Goal: Check status: Check status

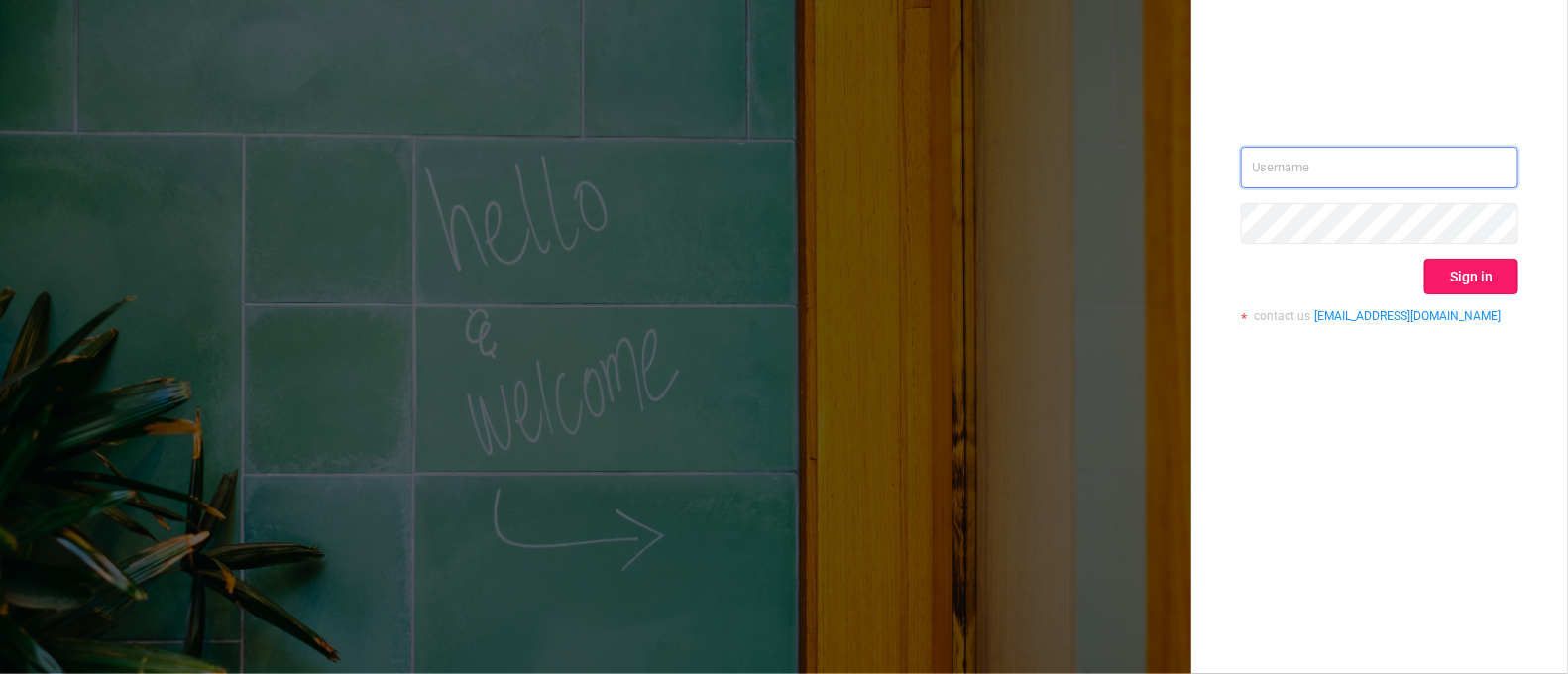
type input "[PERSON_NAME][EMAIL_ADDRESS][DOMAIN_NAME]"
click at [1500, 279] on button "Sign in" at bounding box center [1471, 277] width 94 height 36
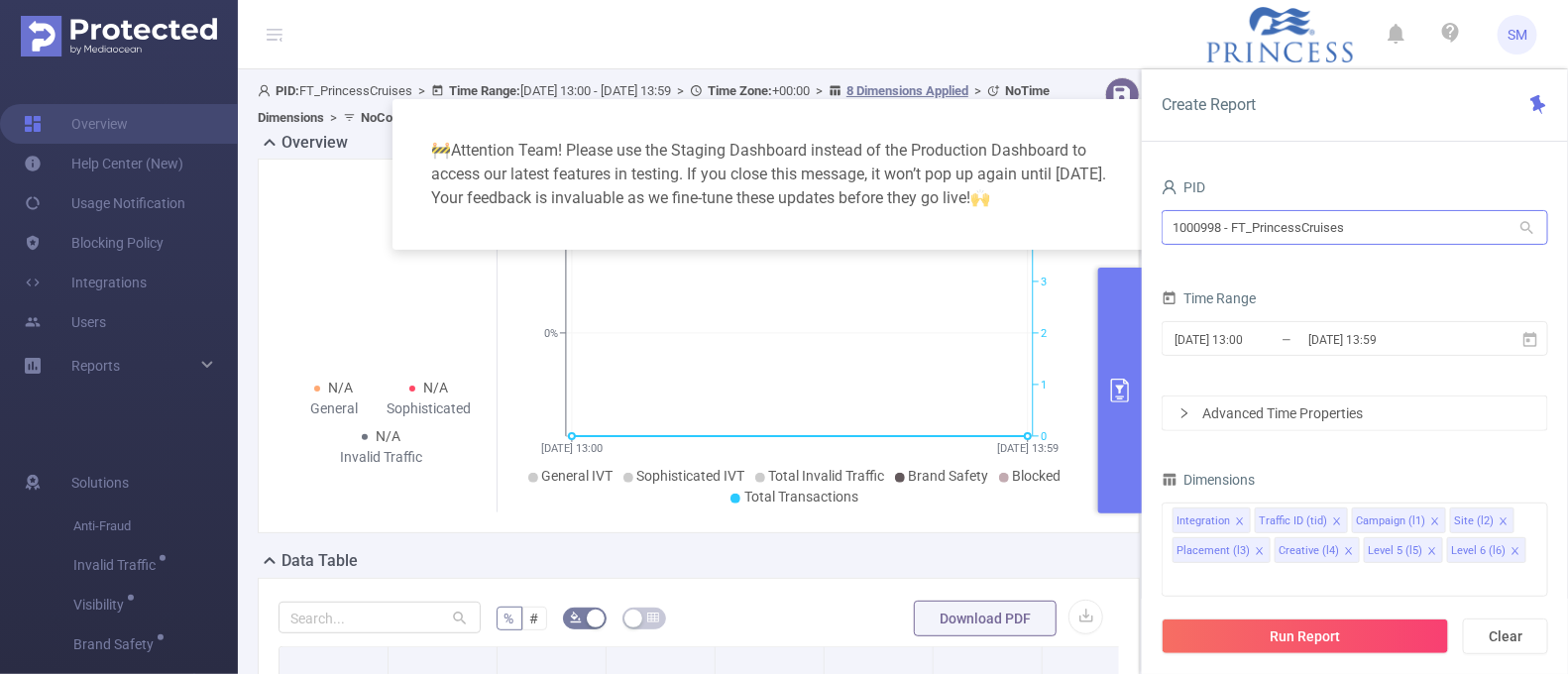
drag, startPoint x: 1393, startPoint y: 258, endPoint x: 1383, endPoint y: 225, distance: 34.2
click at [1390, 247] on div "PID 1000998 - FT_PrincessCruises 1000998 - FT_PrincessCruises" at bounding box center [1355, 216] width 387 height 87
drag, startPoint x: 1381, startPoint y: 220, endPoint x: 1072, endPoint y: 223, distance: 309.3
click at [1072, 223] on body "SM Overview Help Center (New) Usage Notification Blocking Policy Integrations U…" at bounding box center [784, 337] width 1568 height 674
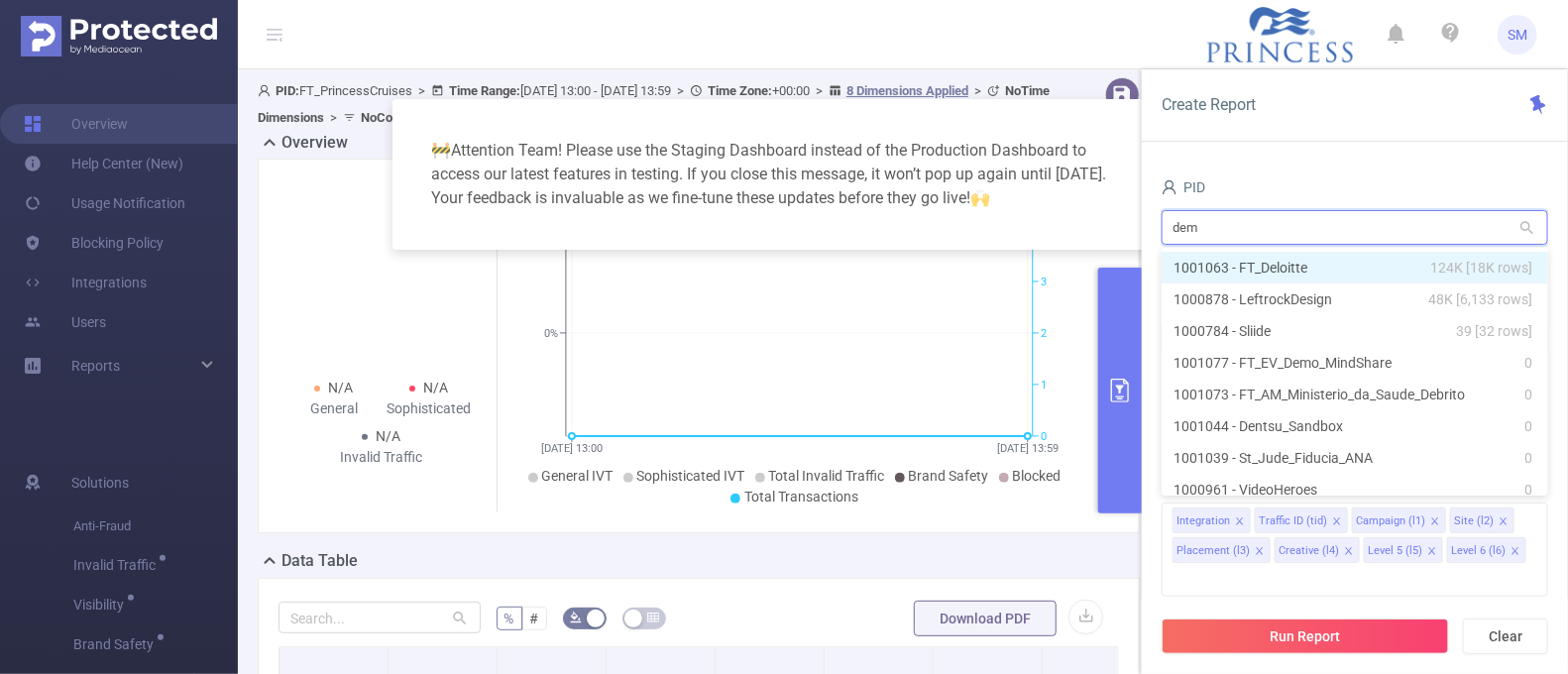
type input "demo"
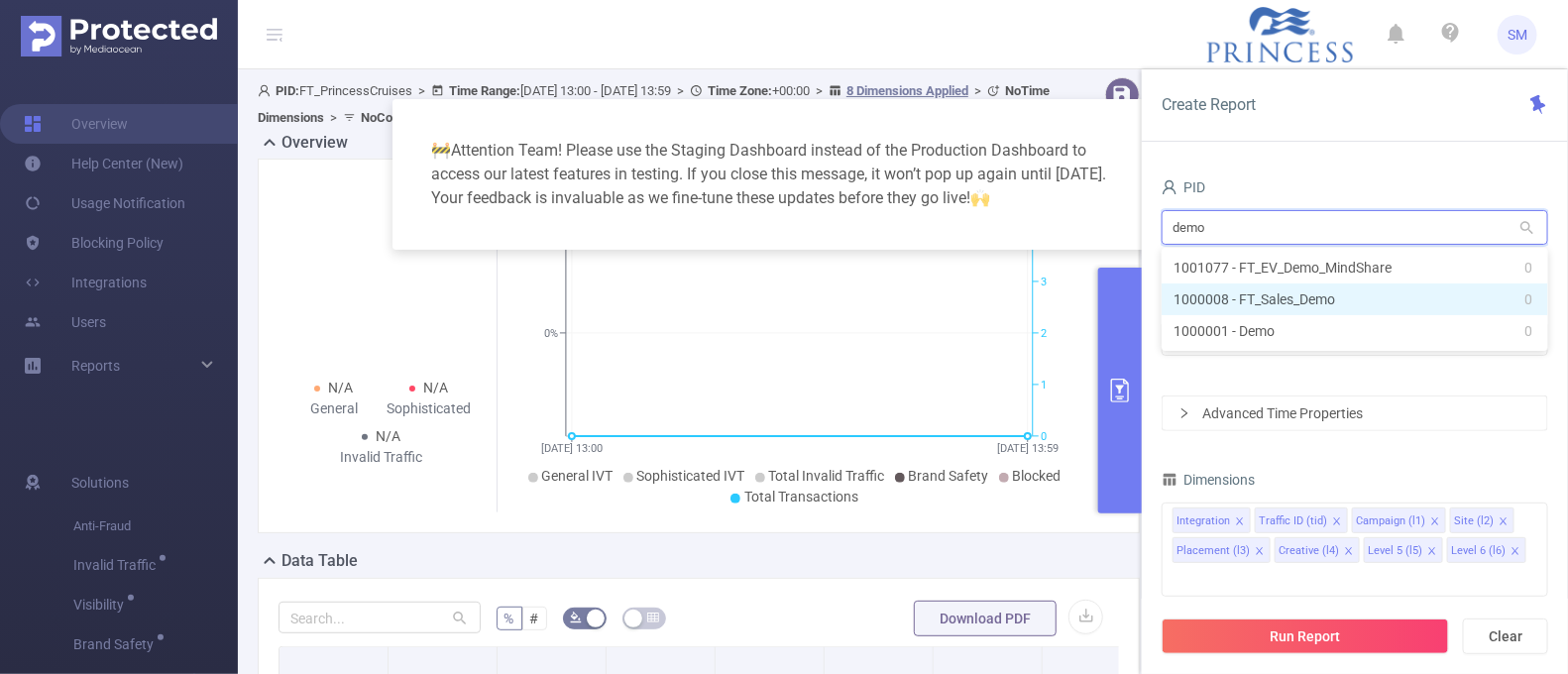
click at [1322, 294] on li "1000008 - FT_Sales_Demo 0" at bounding box center [1355, 300] width 387 height 32
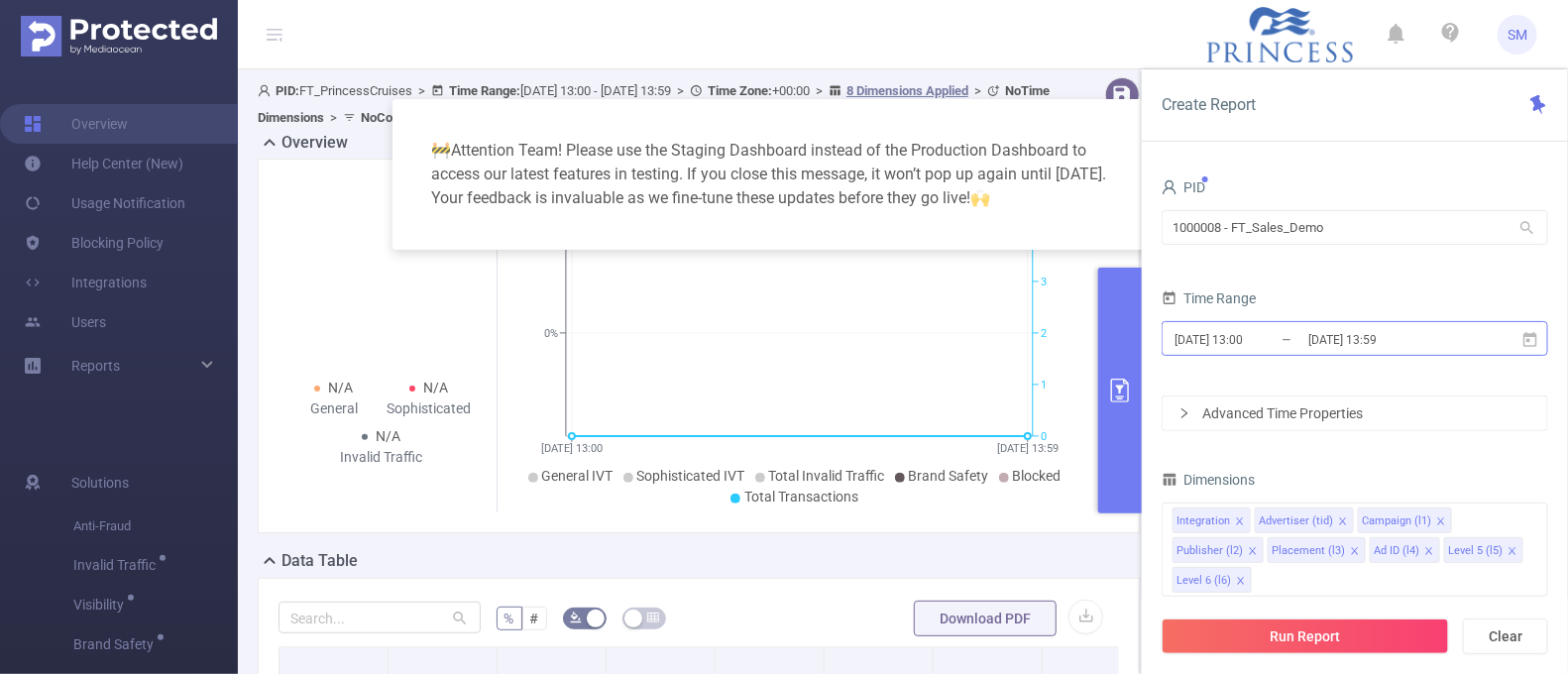
click at [1340, 338] on input "[DATE] 13:59" at bounding box center [1387, 339] width 161 height 27
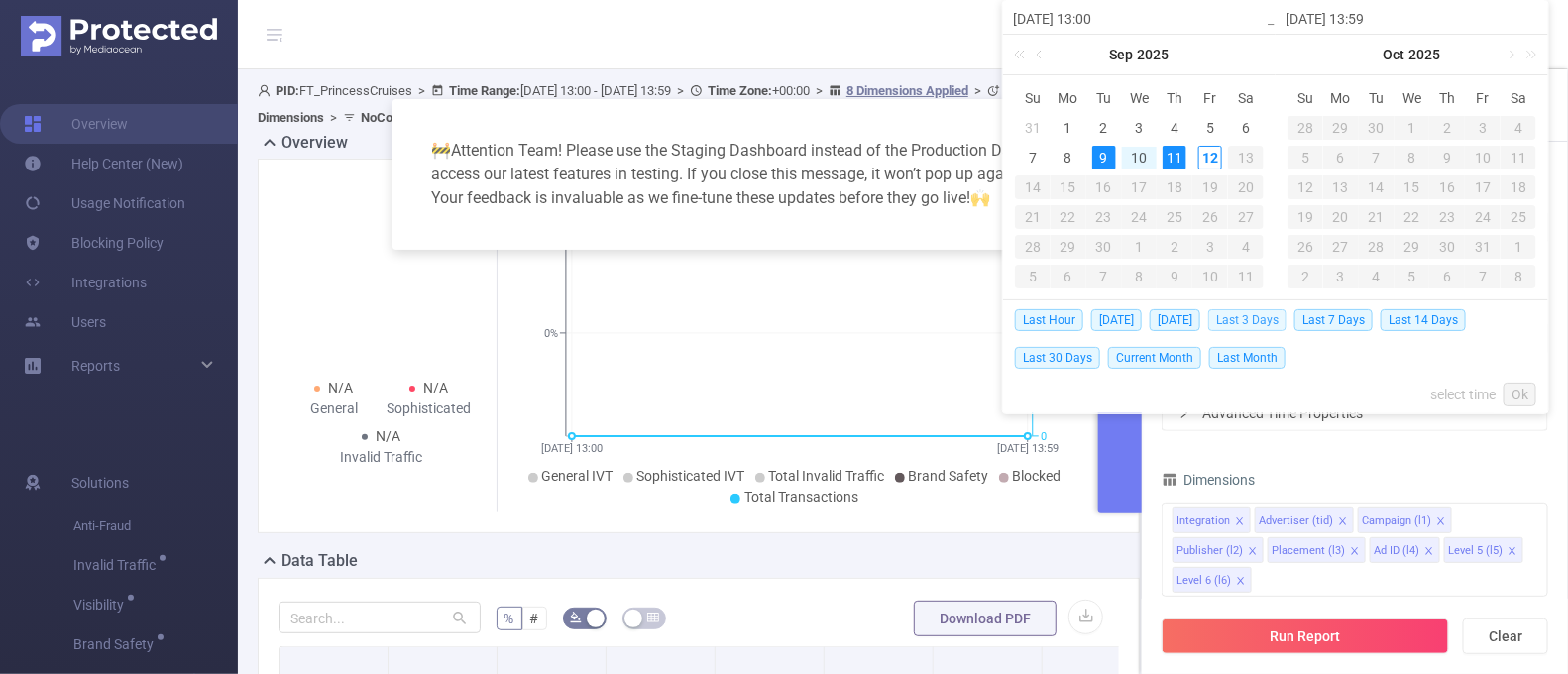
click at [1248, 319] on span "Last 3 Days" at bounding box center [1247, 320] width 78 height 22
type input "[DATE] 00:00"
type input "[DATE] 23:59"
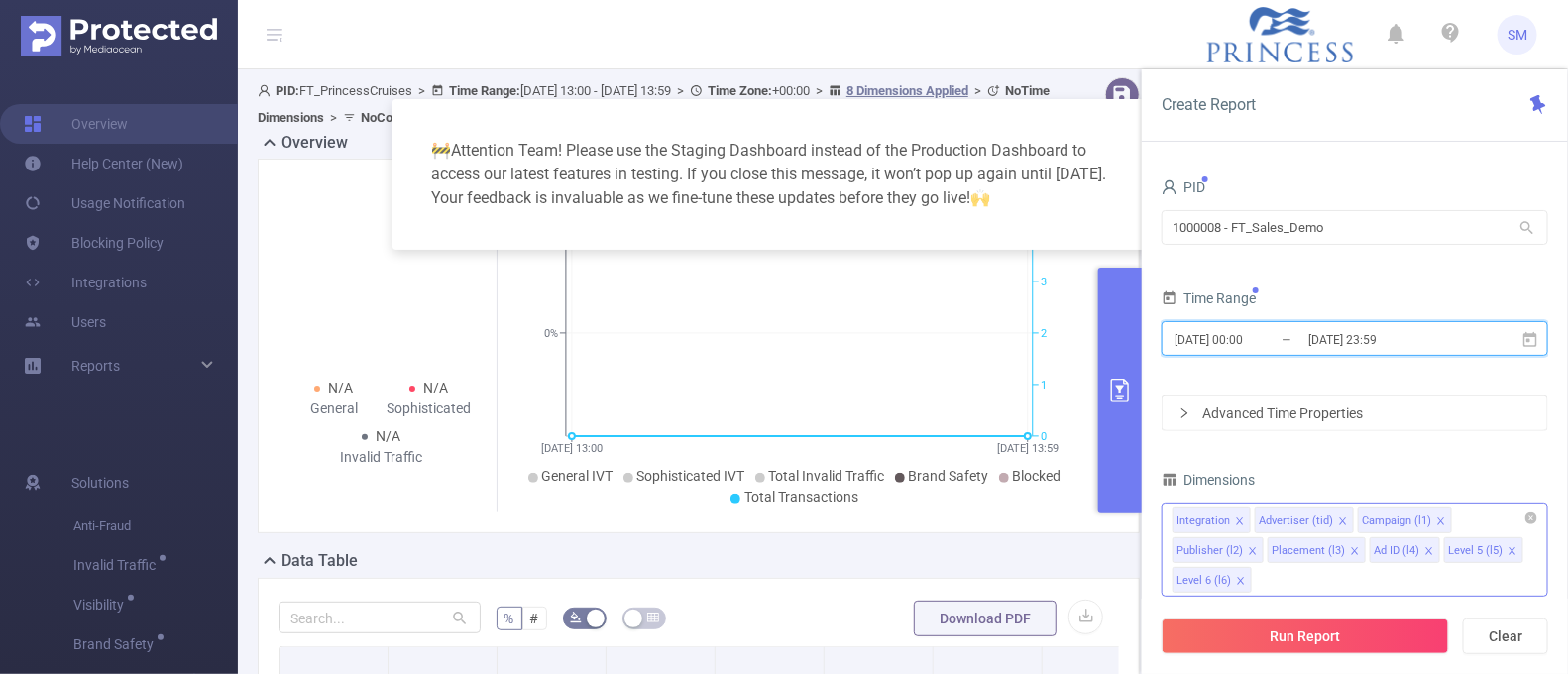
click at [1508, 548] on icon "icon: close" at bounding box center [1513, 551] width 10 height 10
click at [1508, 543] on span at bounding box center [1513, 551] width 10 height 22
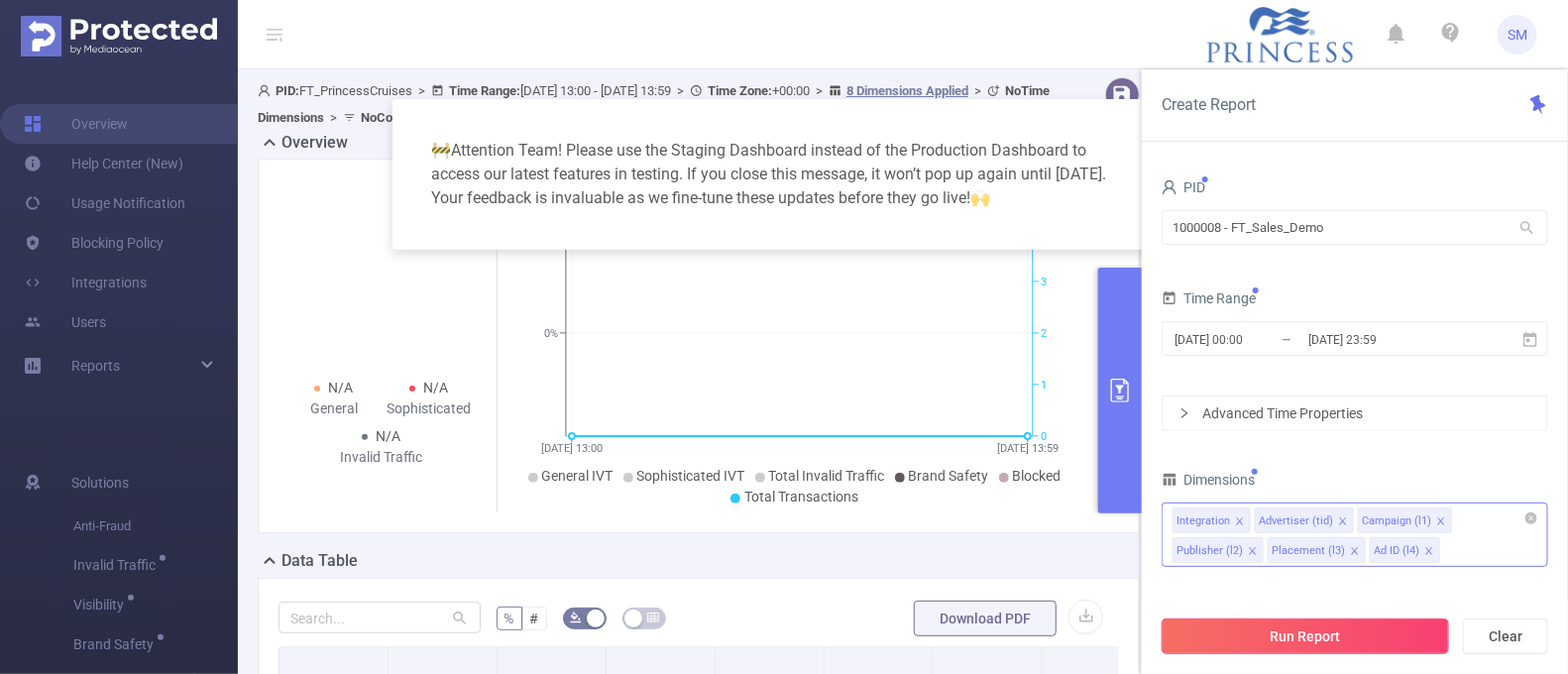
click at [1399, 629] on button "Run Report" at bounding box center [1305, 637] width 287 height 36
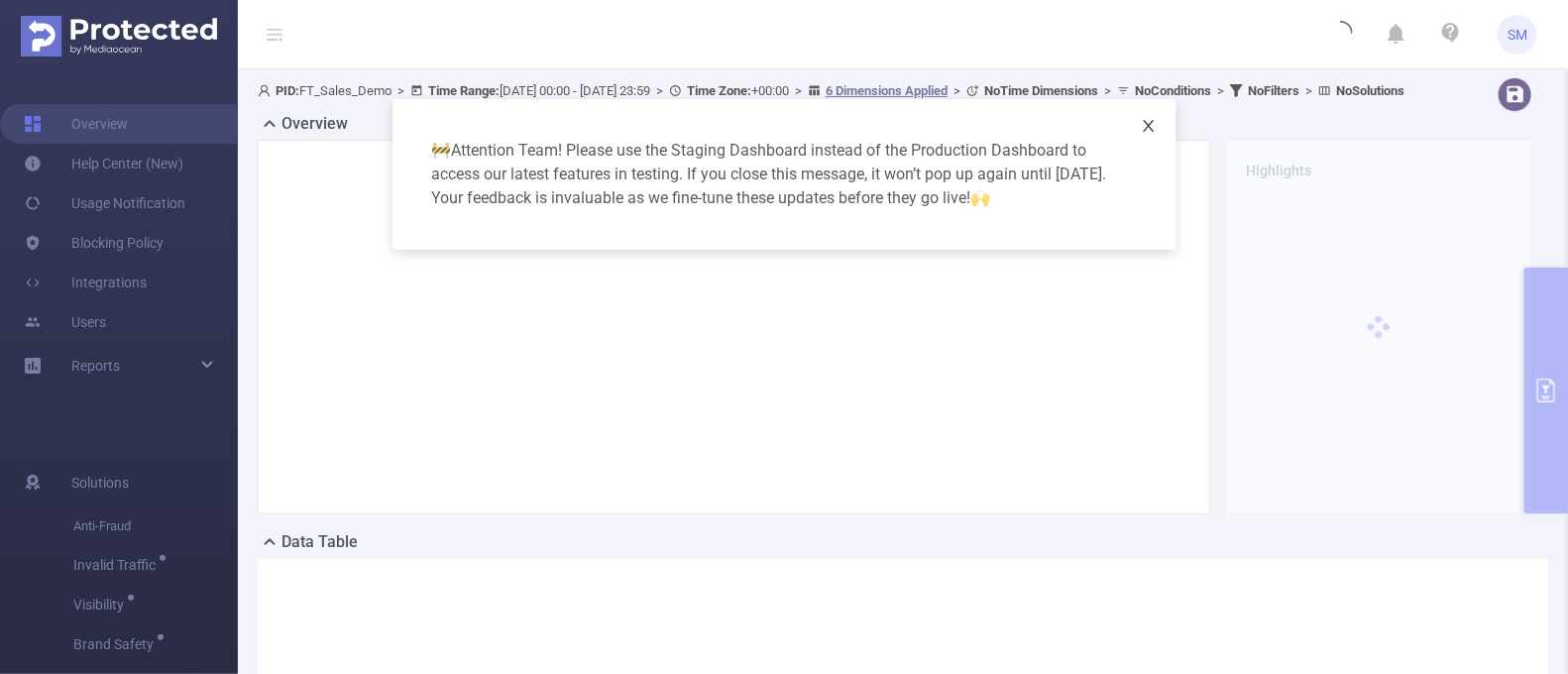
click at [1149, 127] on icon "icon: close" at bounding box center [1148, 126] width 11 height 12
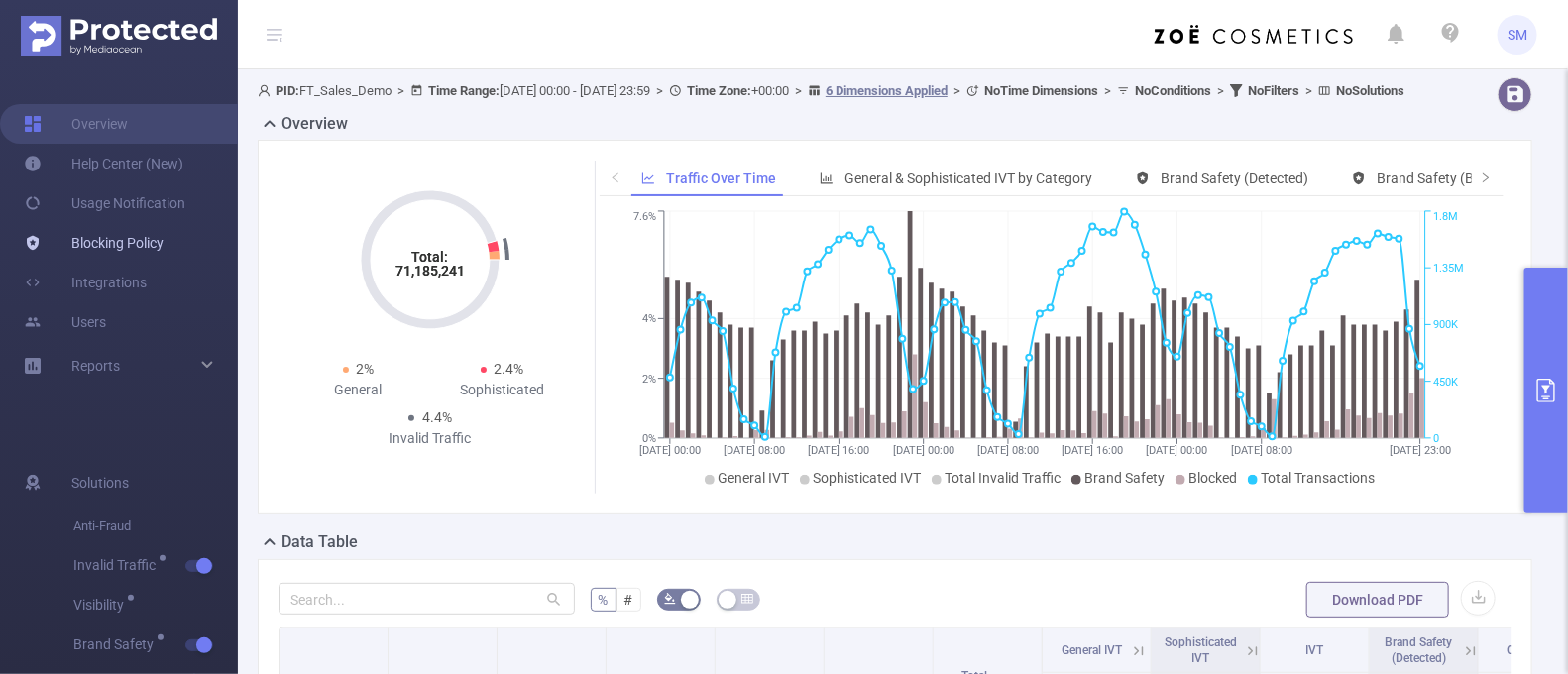
click at [123, 243] on link "Blocking Policy" at bounding box center [94, 243] width 140 height 40
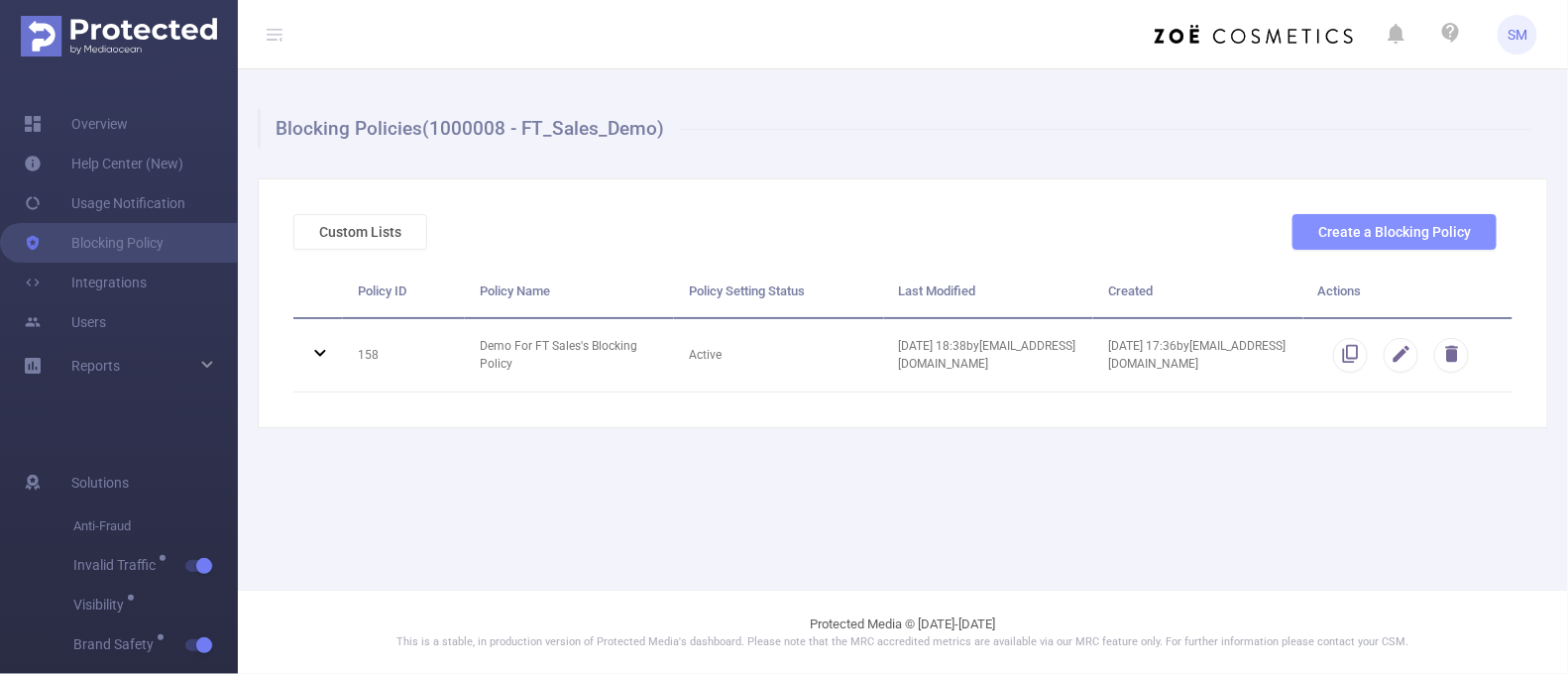
click at [1387, 234] on button "Create a Blocking Policy" at bounding box center [1395, 232] width 204 height 36
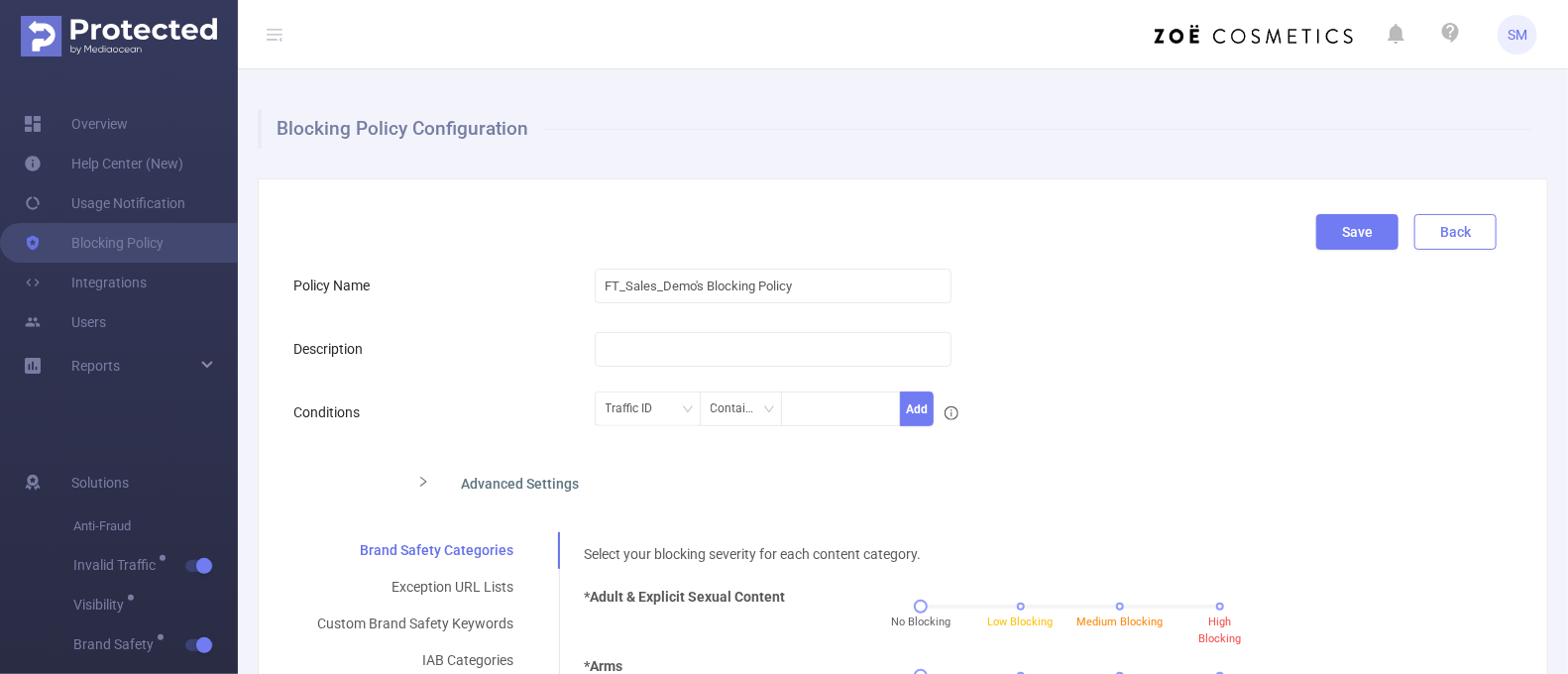
click at [1453, 223] on button "Back" at bounding box center [1456, 232] width 82 height 36
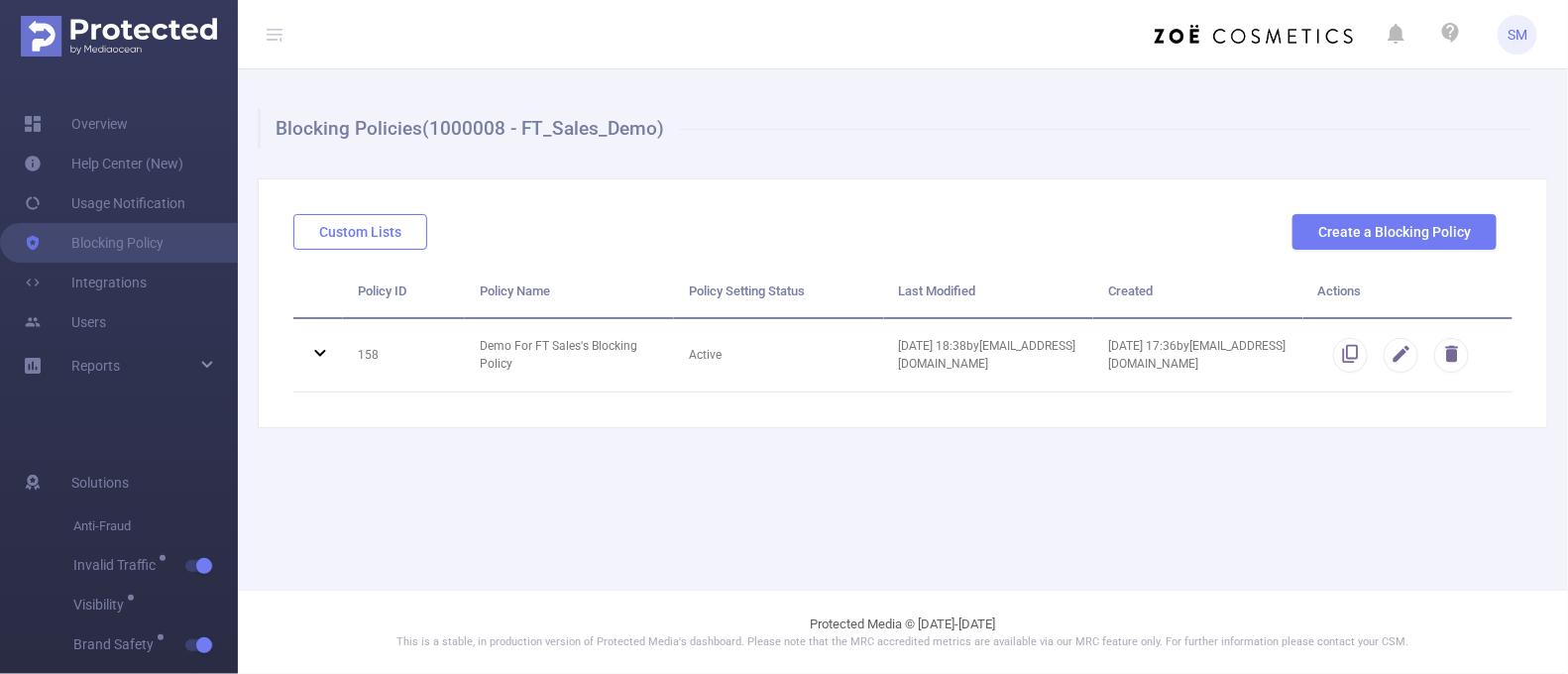
click at [359, 240] on button "Custom Lists" at bounding box center [360, 232] width 134 height 36
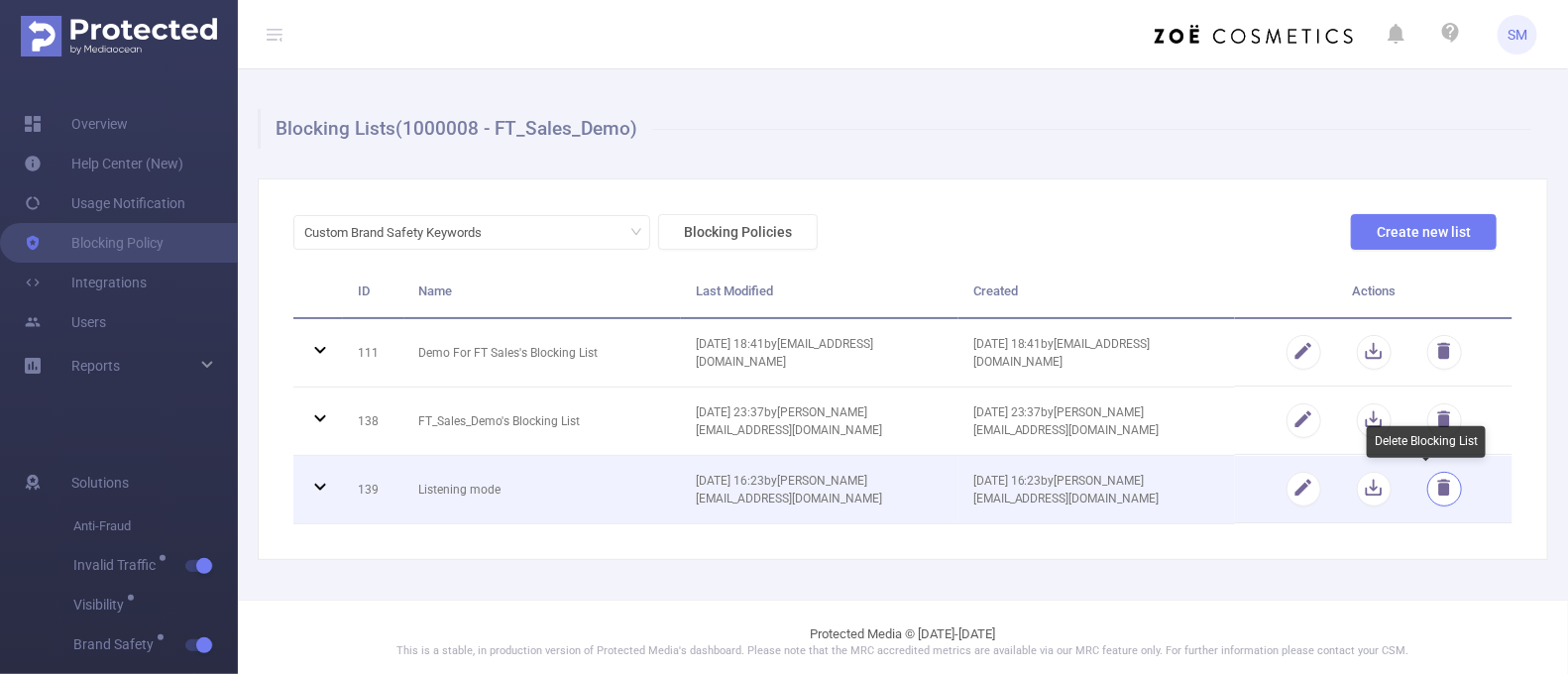
click at [1437, 488] on button "button" at bounding box center [1444, 489] width 35 height 35
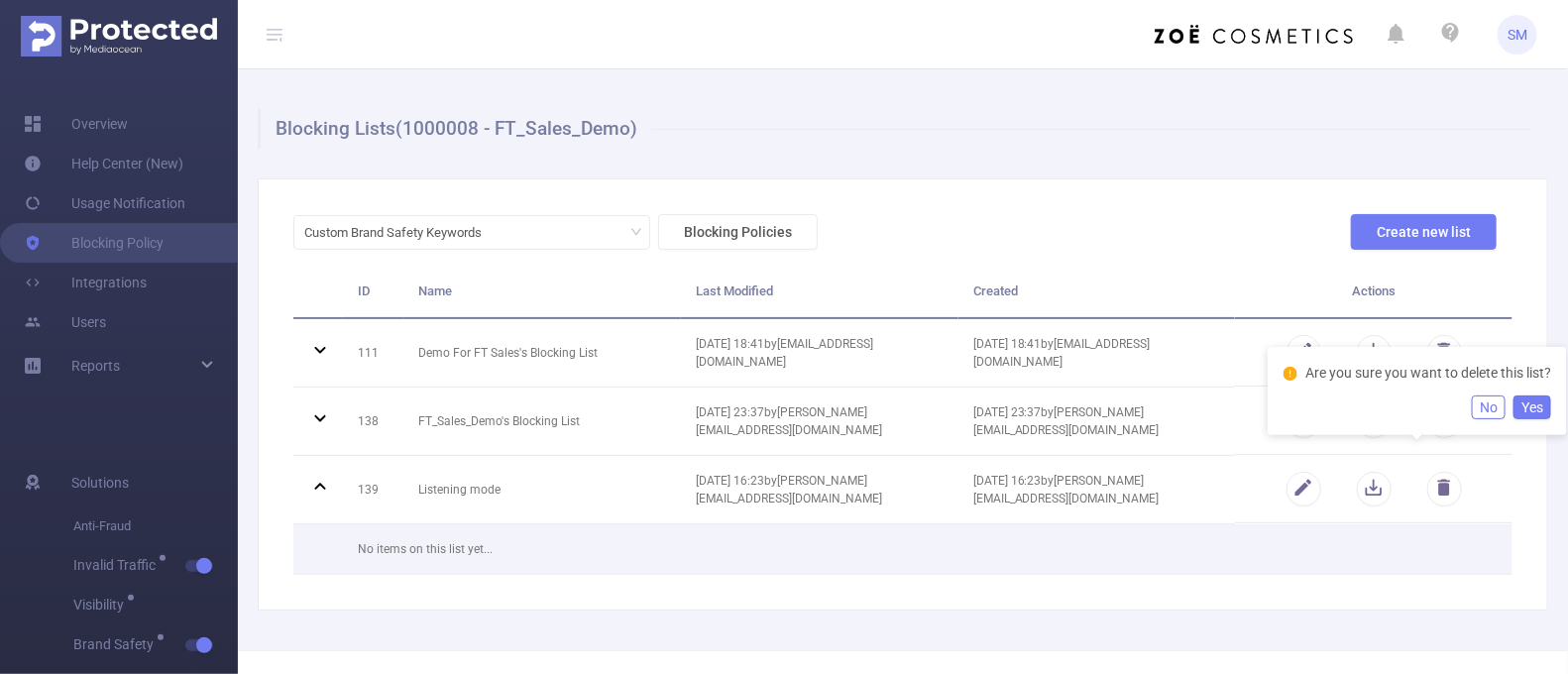
click at [1543, 419] on button "Yes" at bounding box center [1533, 408] width 38 height 24
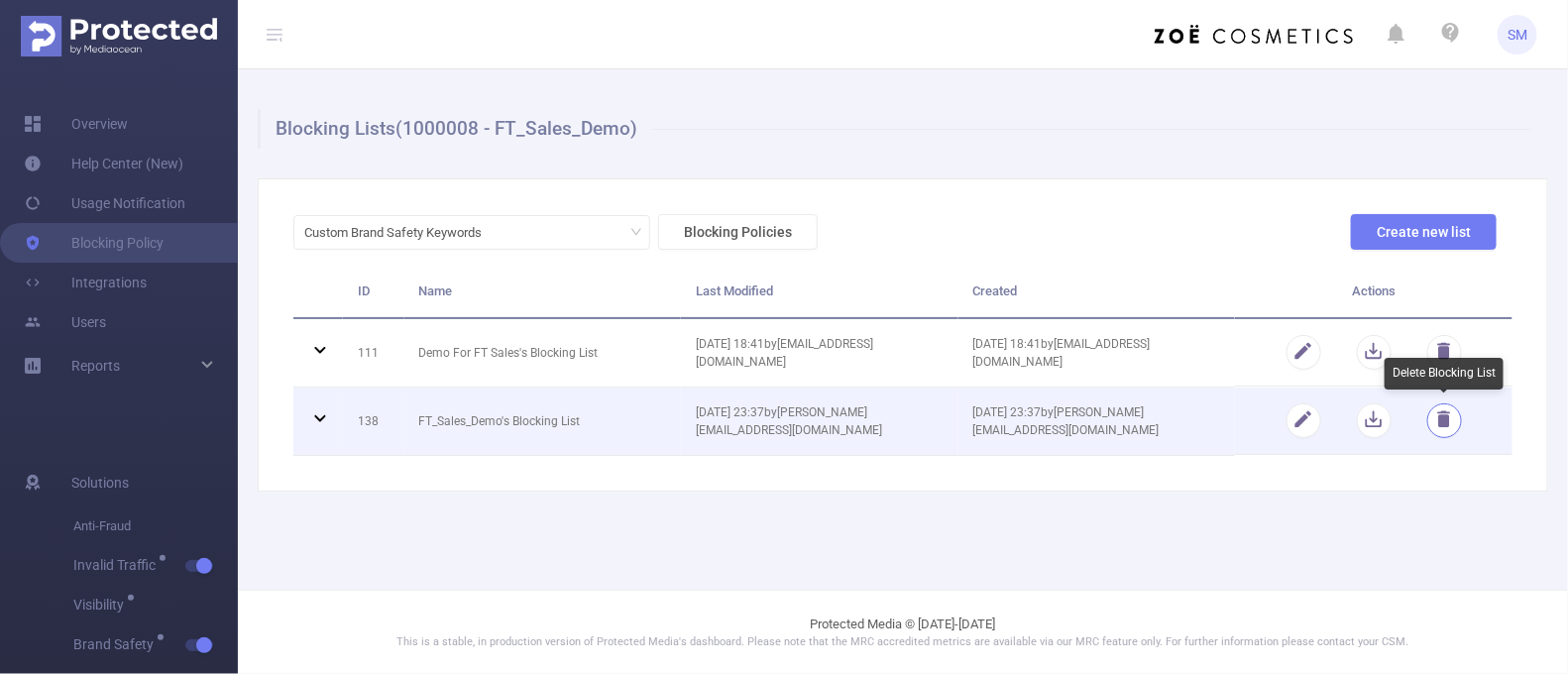
click at [1442, 418] on button "button" at bounding box center [1444, 420] width 35 height 35
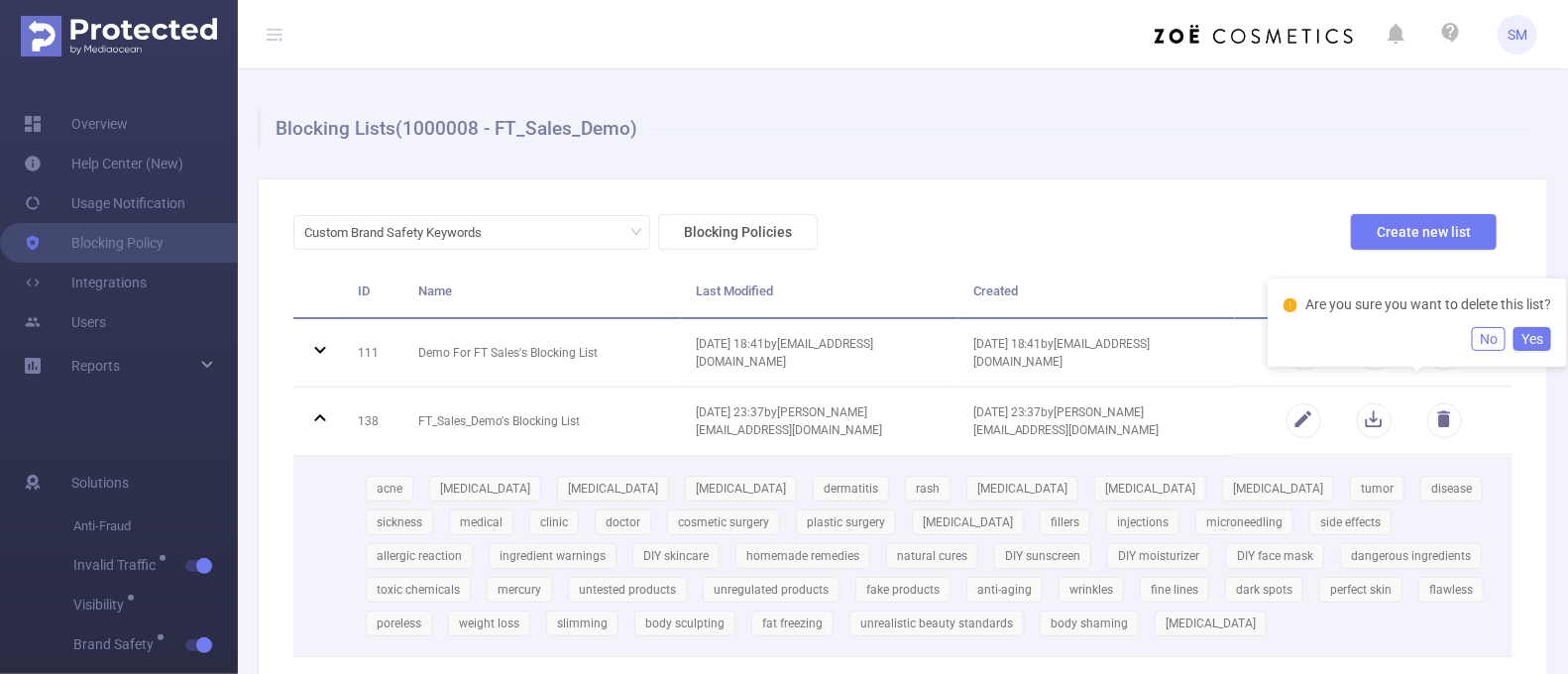
click at [1532, 351] on button "Yes" at bounding box center [1533, 339] width 38 height 24
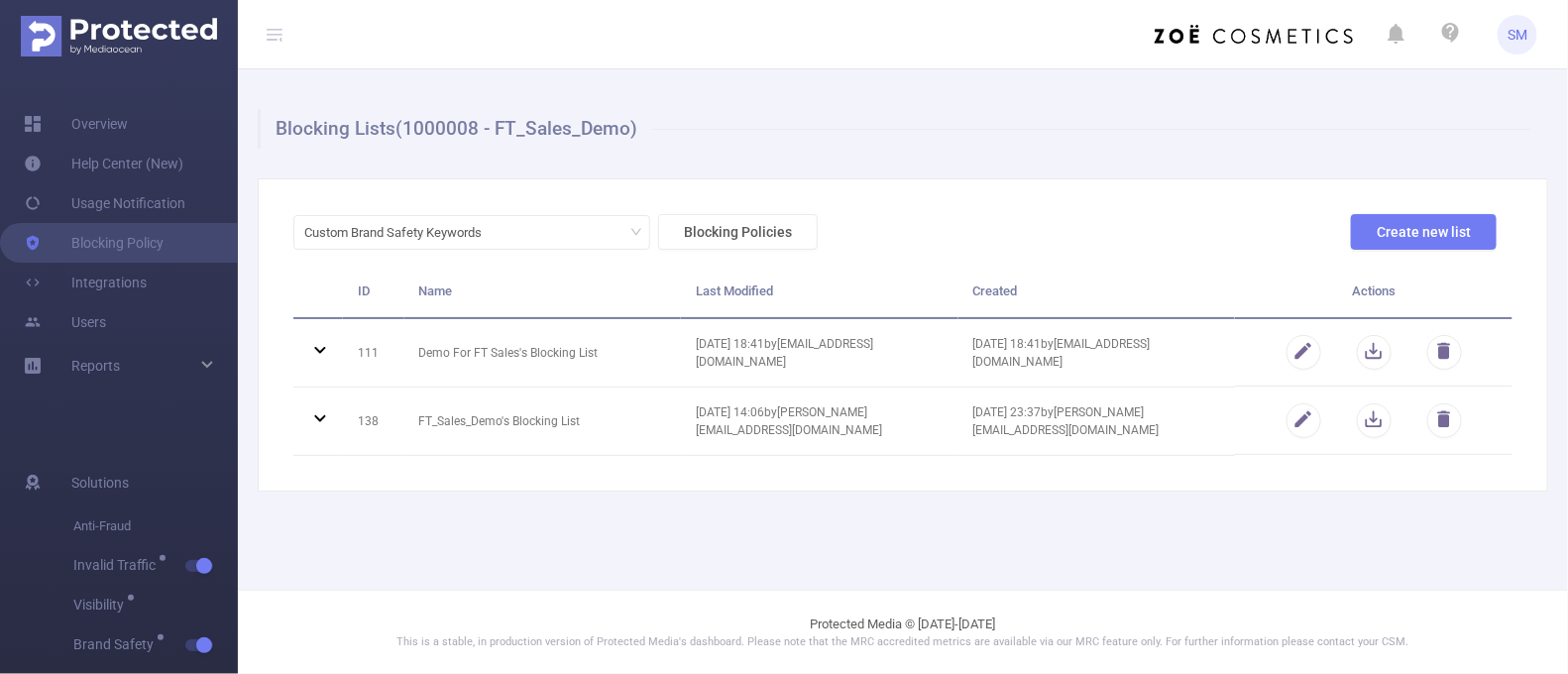
click at [1424, 484] on div "Custom Brand Safety Keywords Blocking Policies Create new list ID Name Last Mod…" at bounding box center [903, 334] width 1291 height 313
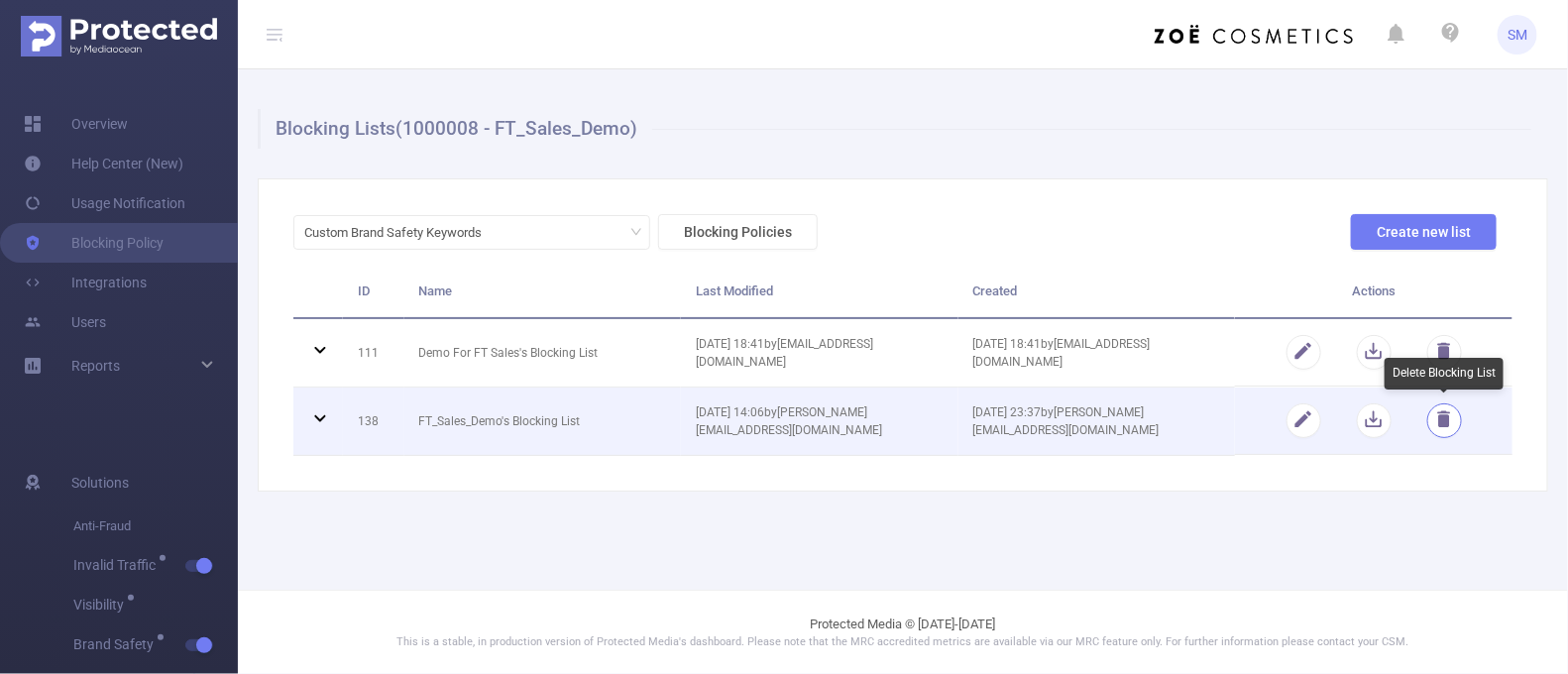
click at [1452, 423] on button "button" at bounding box center [1444, 420] width 35 height 35
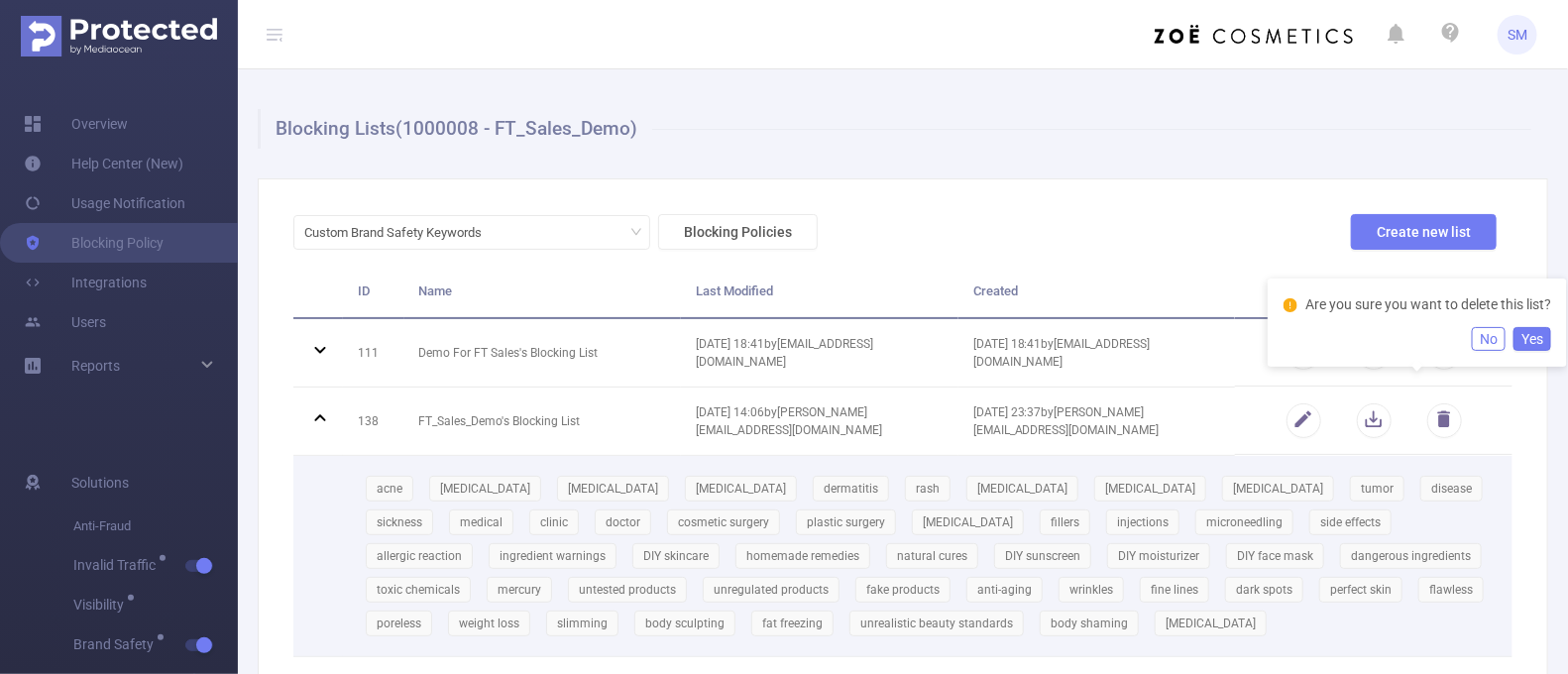
click at [1532, 351] on button "Yes" at bounding box center [1533, 339] width 38 height 24
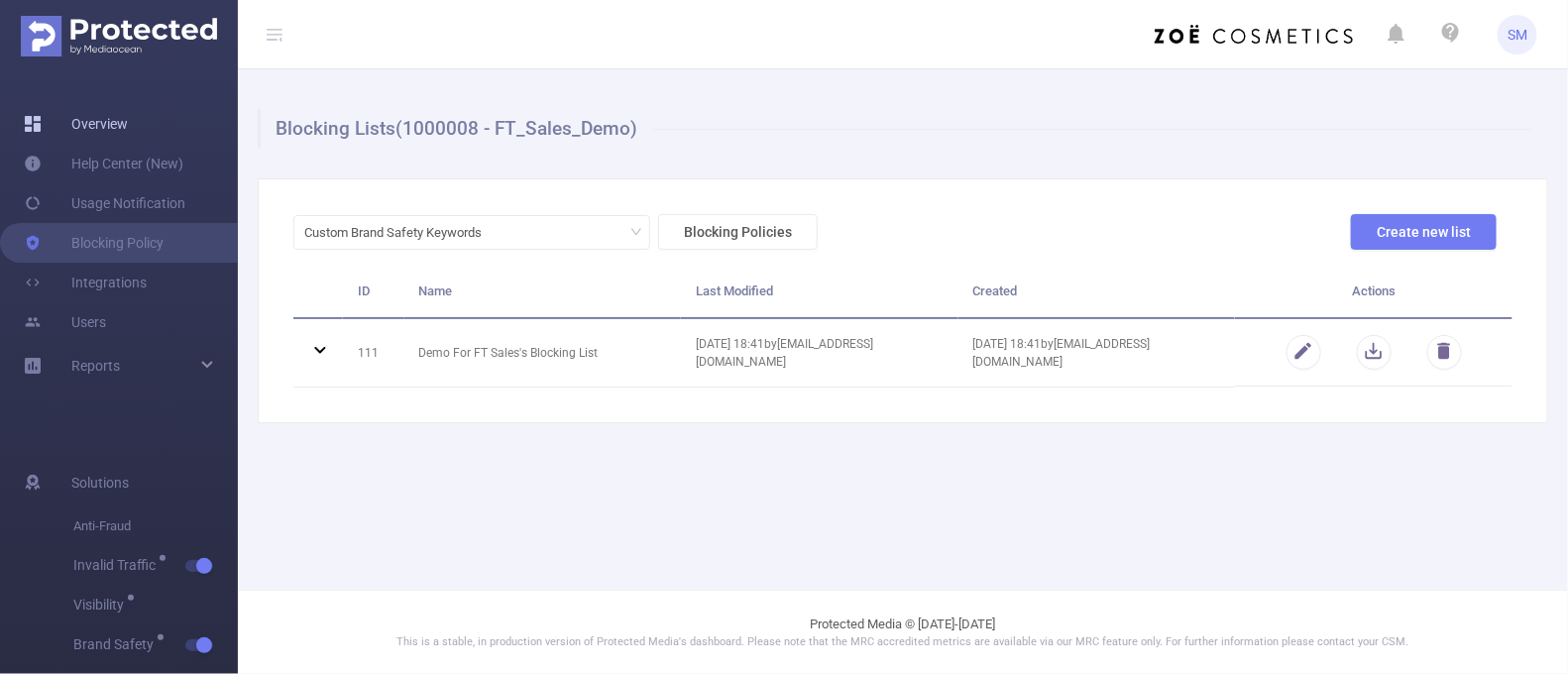
click at [96, 126] on link "Overview" at bounding box center [76, 124] width 104 height 40
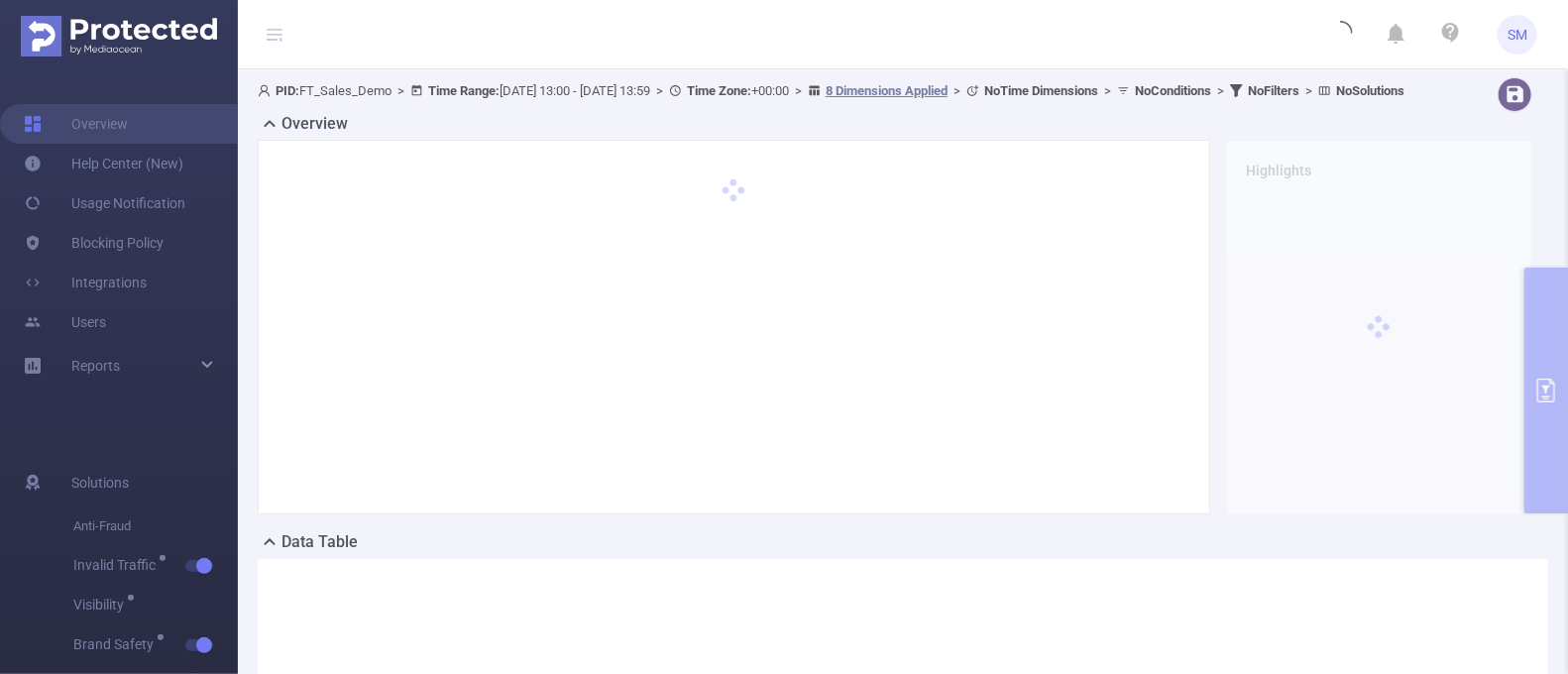
type input "[DATE] 13:00"
type input "[DATE] 13:59"
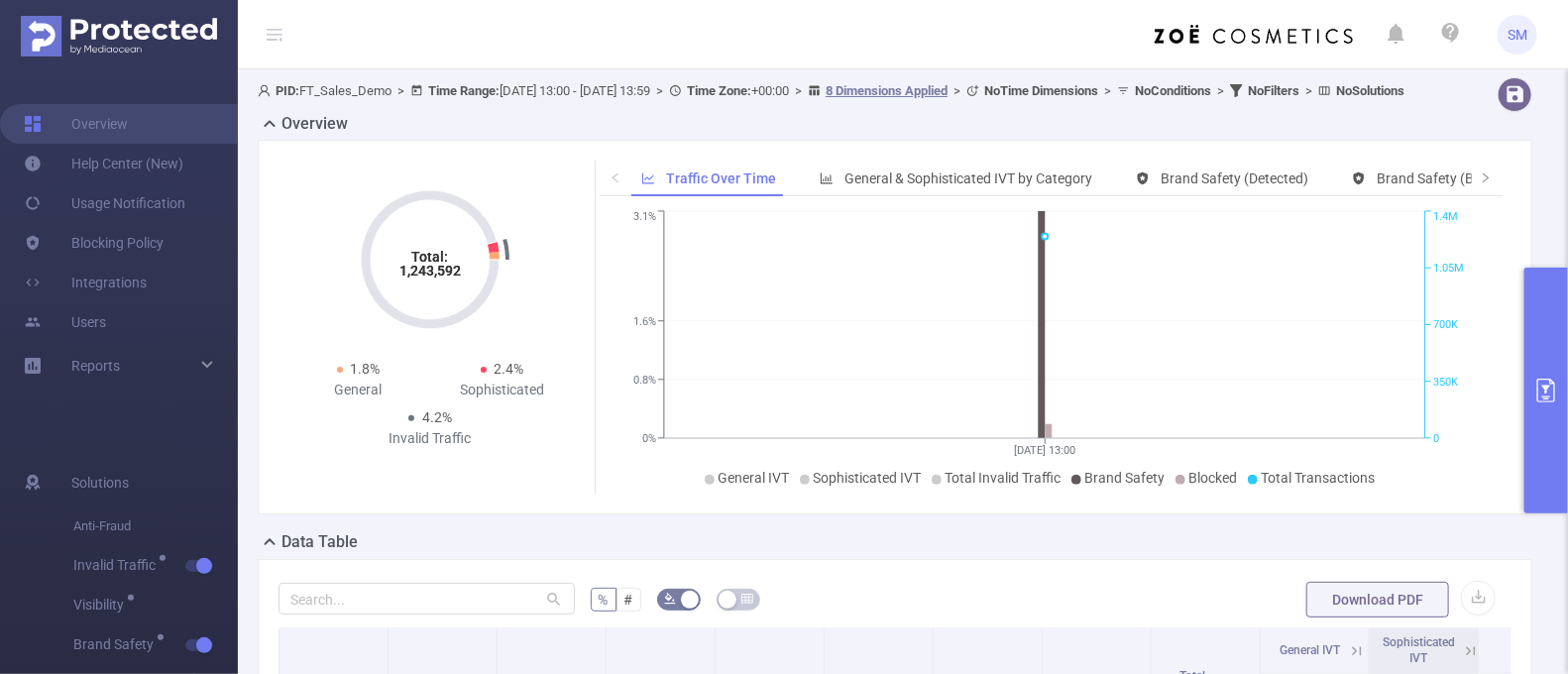
click at [1540, 384] on icon "primary" at bounding box center [1547, 391] width 24 height 24
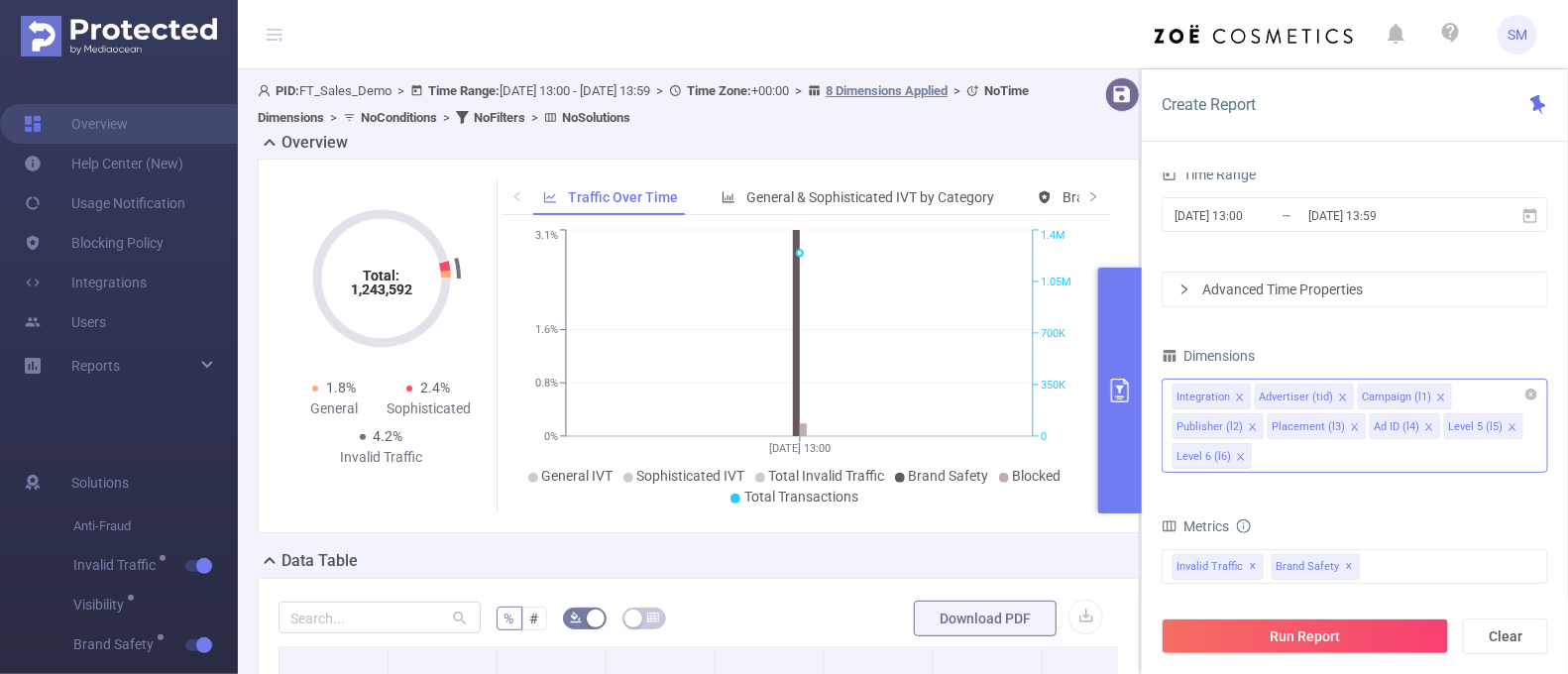
click at [1508, 423] on icon "icon: close" at bounding box center [1513, 427] width 10 height 10
click at [1508, 424] on icon "icon: close" at bounding box center [1513, 427] width 10 height 10
click at [1308, 224] on input "[DATE] 13:59" at bounding box center [1387, 215] width 161 height 27
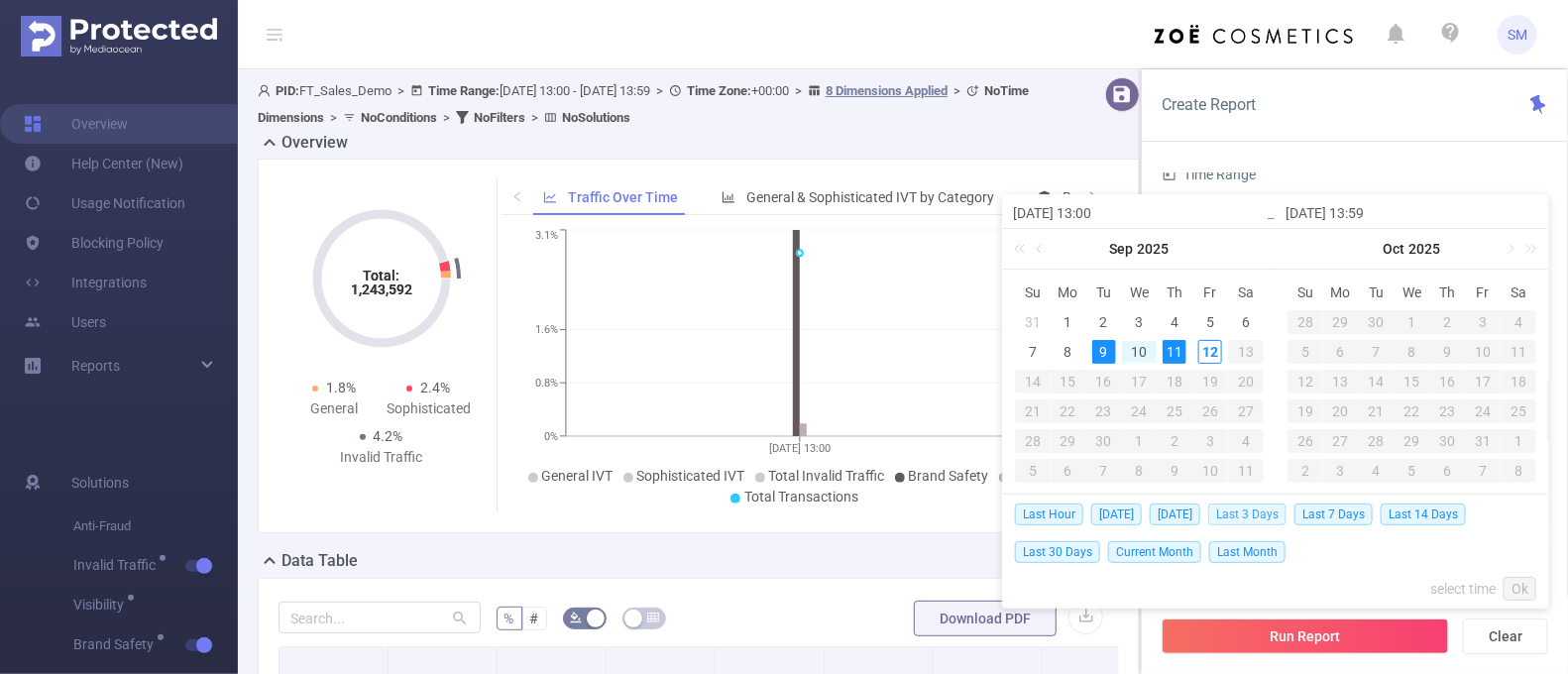
click at [1287, 517] on span "Last 3 Days" at bounding box center [1247, 515] width 78 height 22
type input "[DATE] 00:00"
type input "[DATE] 23:59"
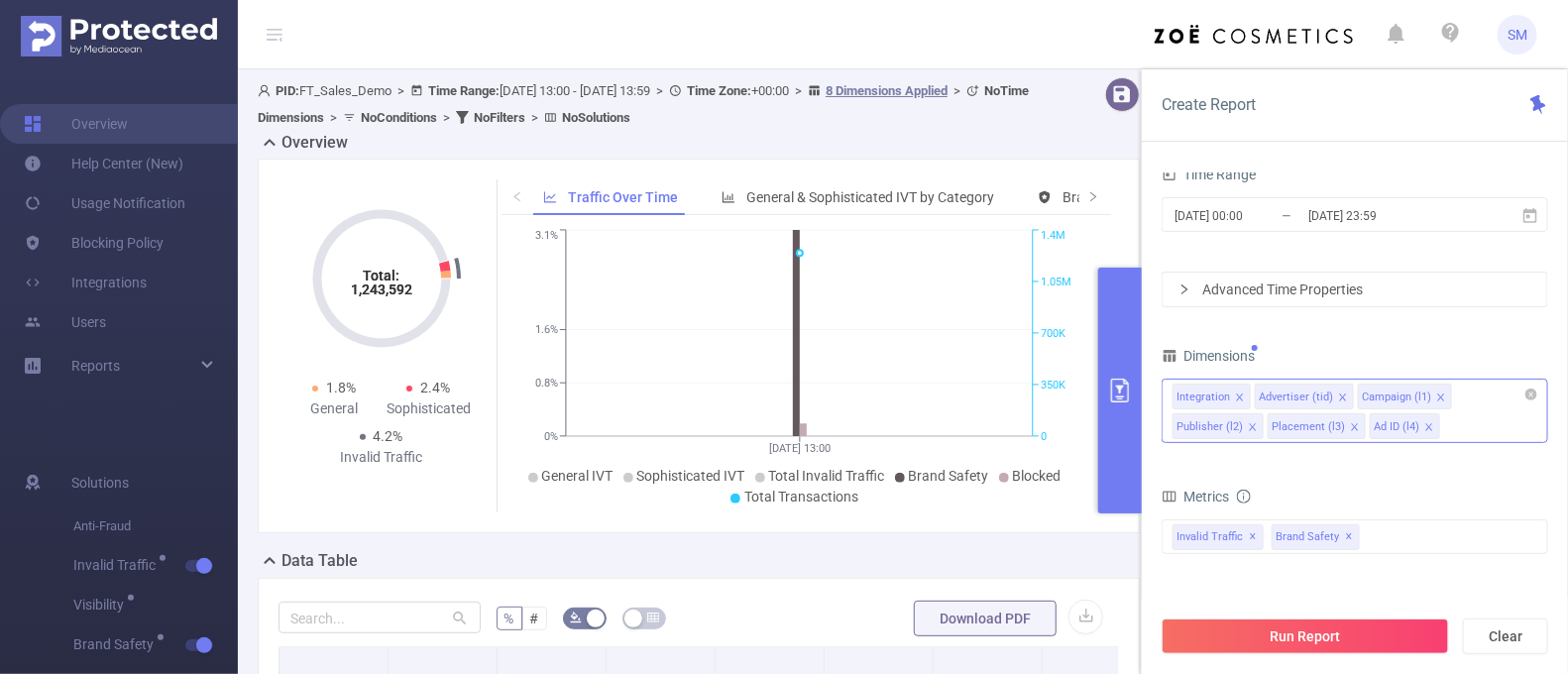
click at [1466, 147] on div "Create Report PID 1000008 - FT_Sales_Demo 1000008 - FT_Sales_Demo Time Range [D…" at bounding box center [1355, 371] width 426 height 605
click at [1435, 641] on button "Run Report" at bounding box center [1305, 637] width 287 height 36
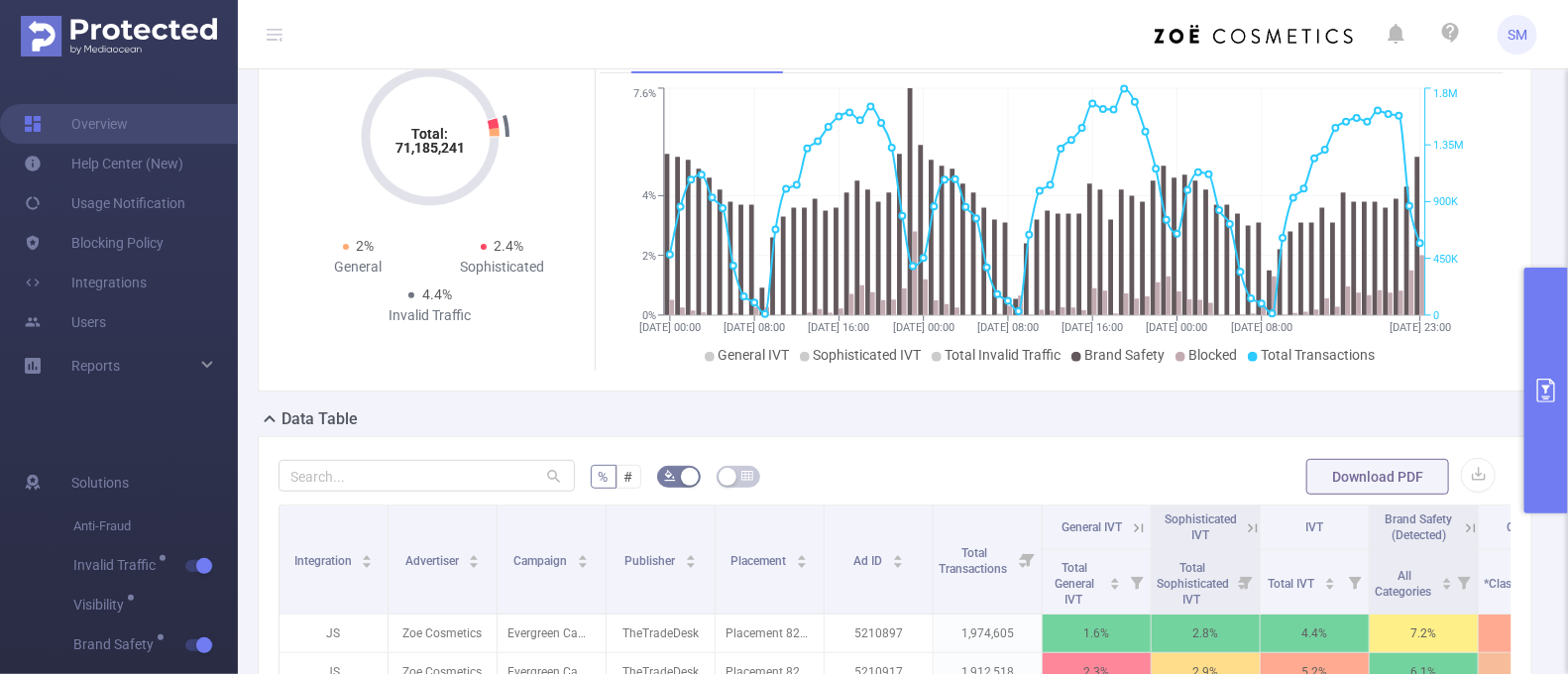
scroll to position [247, 0]
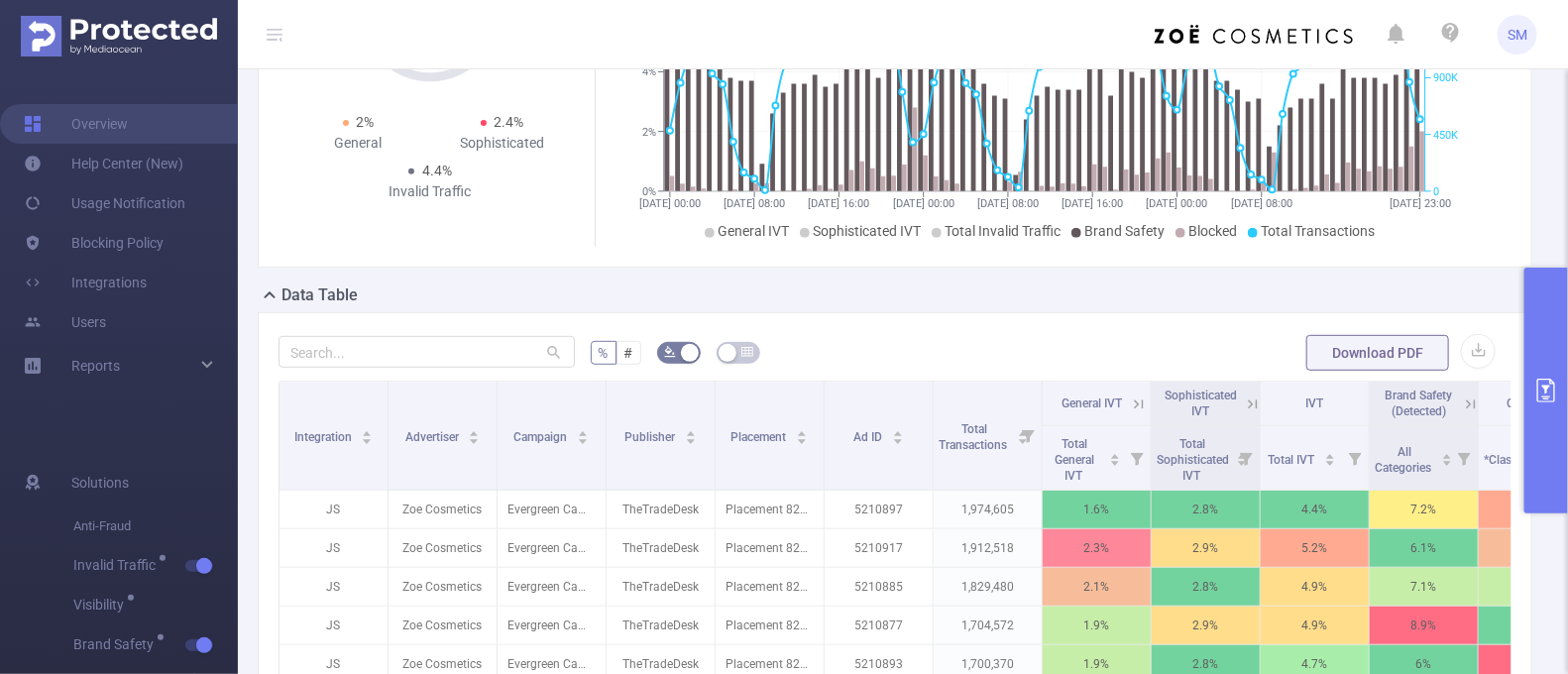
click at [1554, 399] on icon "primary" at bounding box center [1546, 391] width 18 height 24
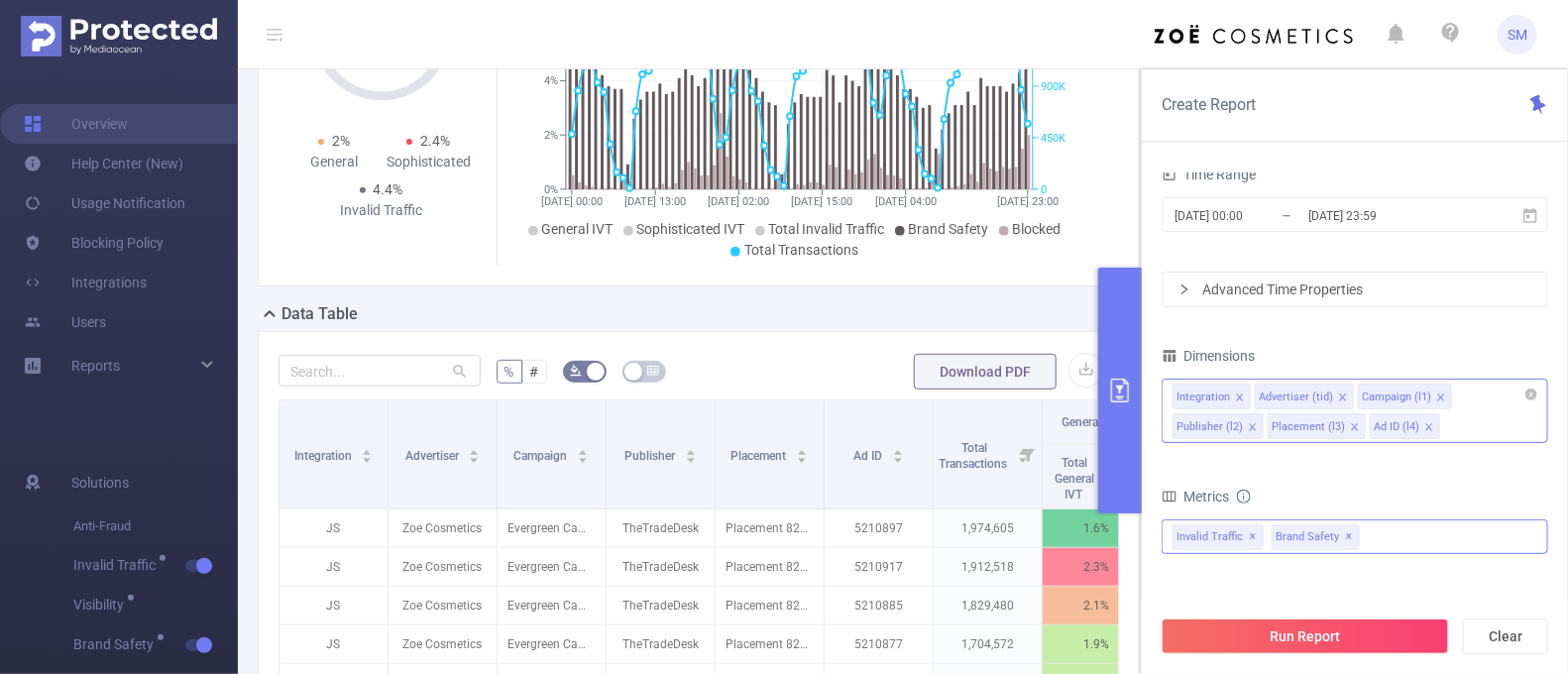
click at [1351, 538] on span "Brand Safety ✕" at bounding box center [1316, 537] width 88 height 26
click at [1408, 626] on button "Run Report" at bounding box center [1305, 637] width 287 height 36
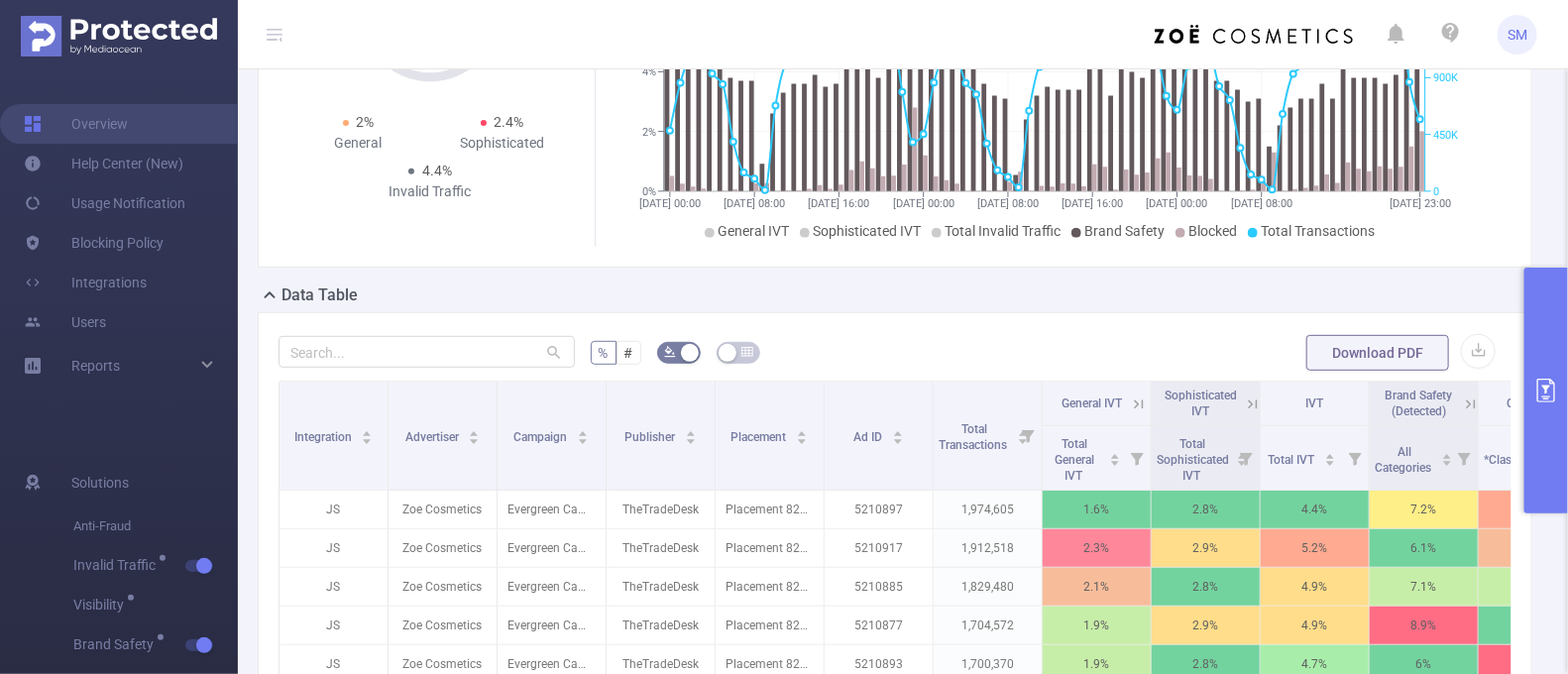
click at [1545, 379] on icon "primary" at bounding box center [1546, 391] width 18 height 24
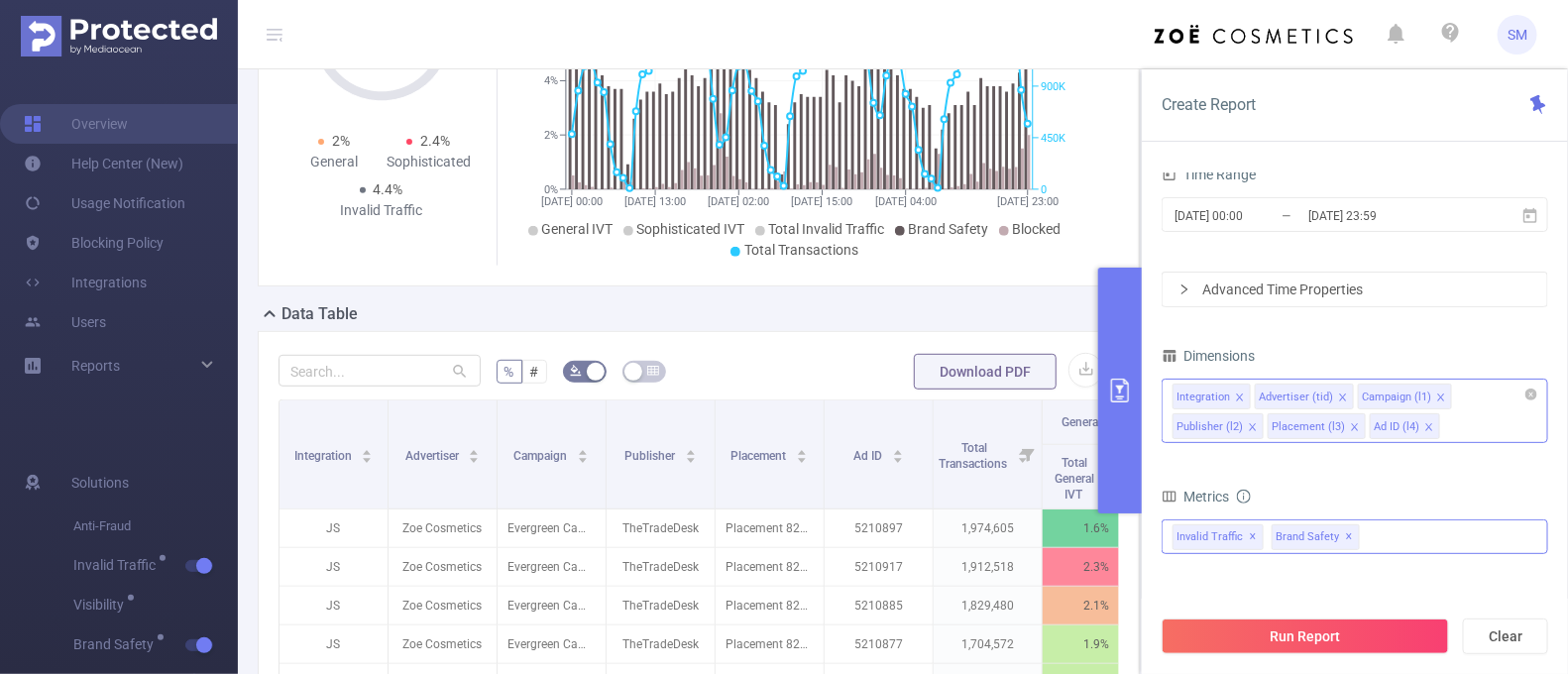
click at [1346, 536] on span "✕" at bounding box center [1350, 537] width 8 height 24
click at [1316, 637] on button "Run Report" at bounding box center [1305, 637] width 287 height 36
